Goal: Obtain resource: Obtain resource

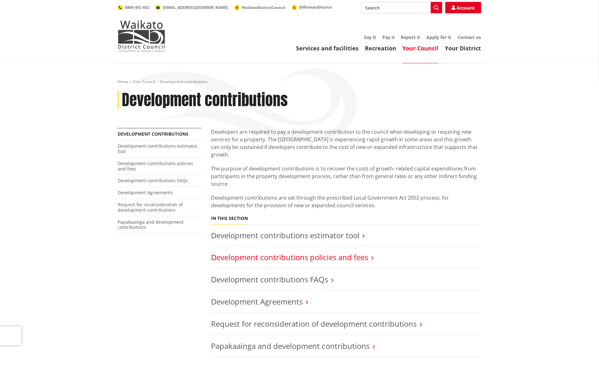
click at [349, 252] on link "Development contributions policies and fees" at bounding box center [289, 257] width 157 height 10
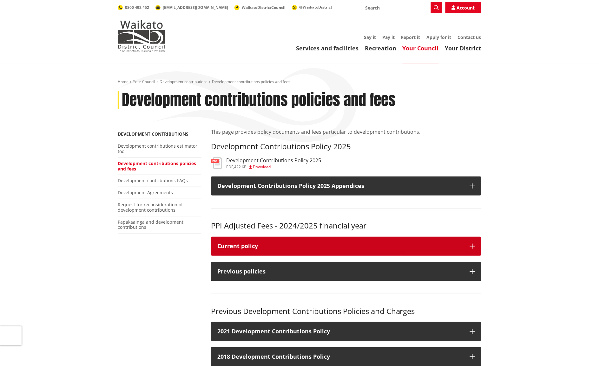
click at [470, 244] on icon "button" at bounding box center [472, 246] width 5 height 5
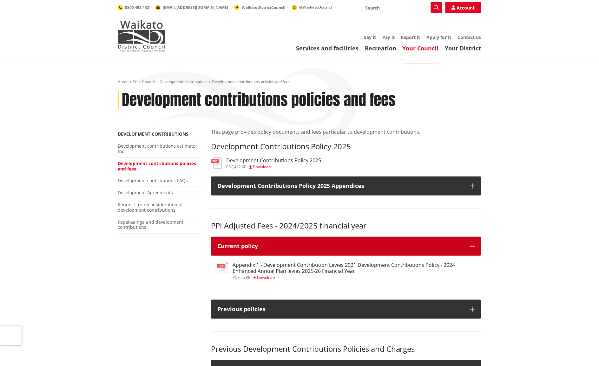
click at [471, 245] on icon "button" at bounding box center [472, 246] width 5 height 5
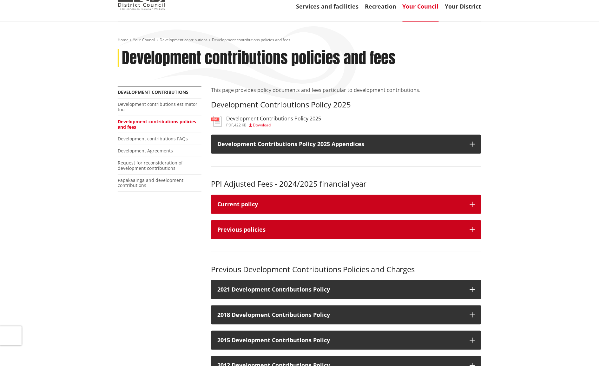
scroll to position [79, 0]
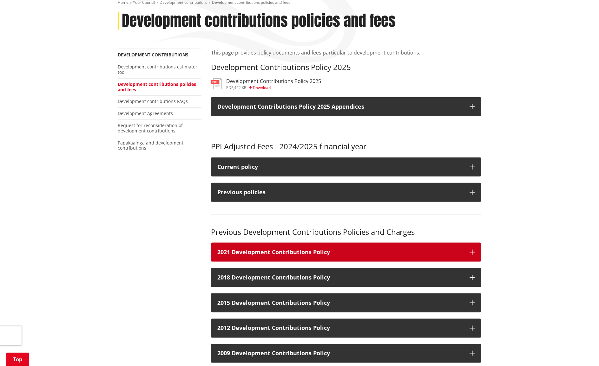
click at [346, 253] on h3 "2021 Development Contributions Policy" at bounding box center [340, 252] width 246 height 6
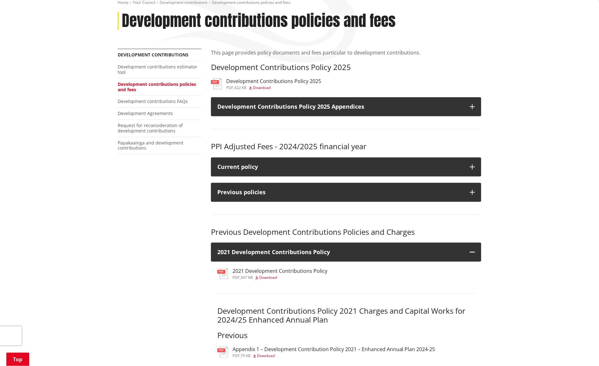
click at [281, 272] on h3 "2021 Development Contributions Policy" at bounding box center [280, 271] width 95 height 6
